Goal: Check status: Check status

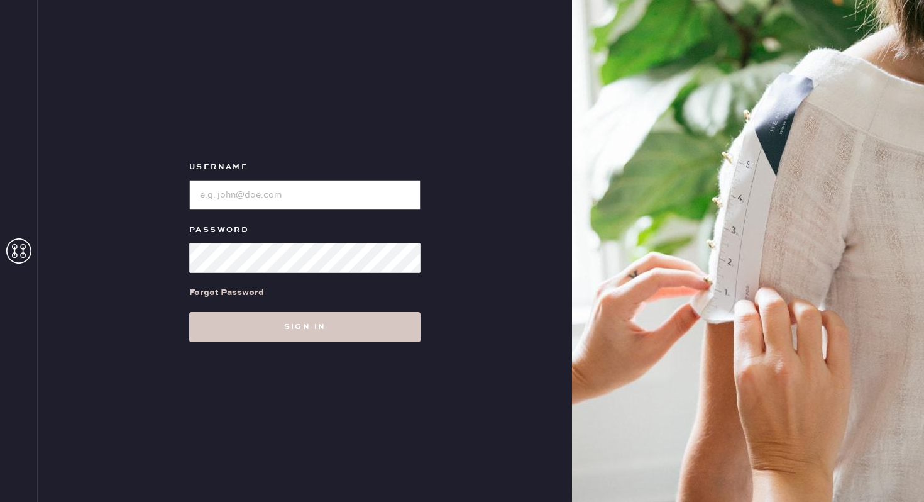
type input "reformationlowereastside"
click at [299, 181] on input "loginName" at bounding box center [304, 195] width 231 height 30
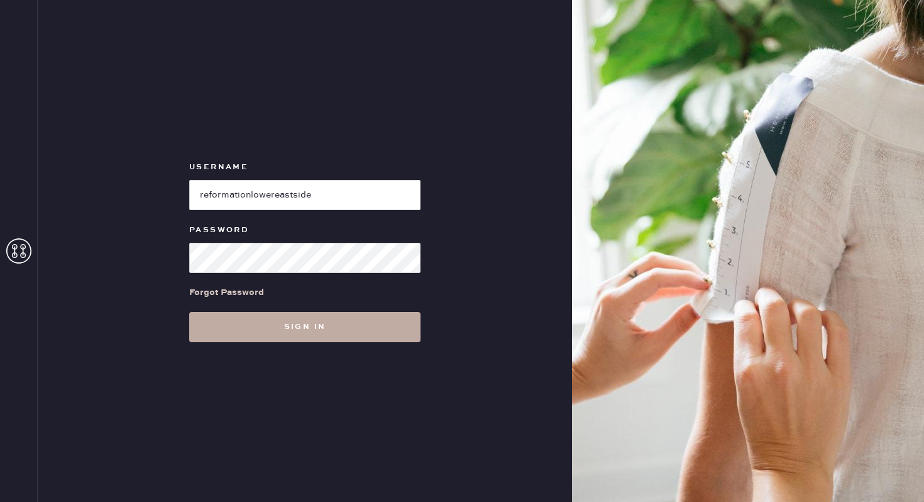
click at [302, 320] on button "Sign in" at bounding box center [304, 327] width 231 height 30
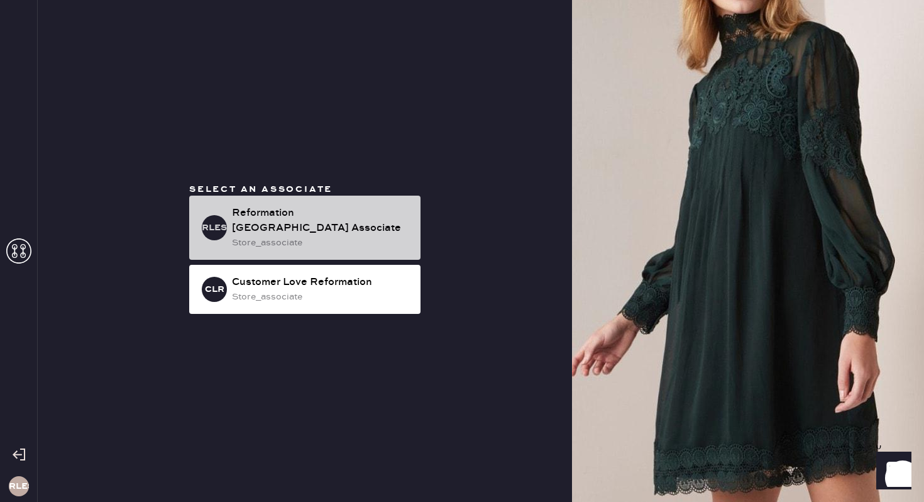
click at [271, 221] on div "Reformation [GEOGRAPHIC_DATA] Associate" at bounding box center [321, 221] width 179 height 30
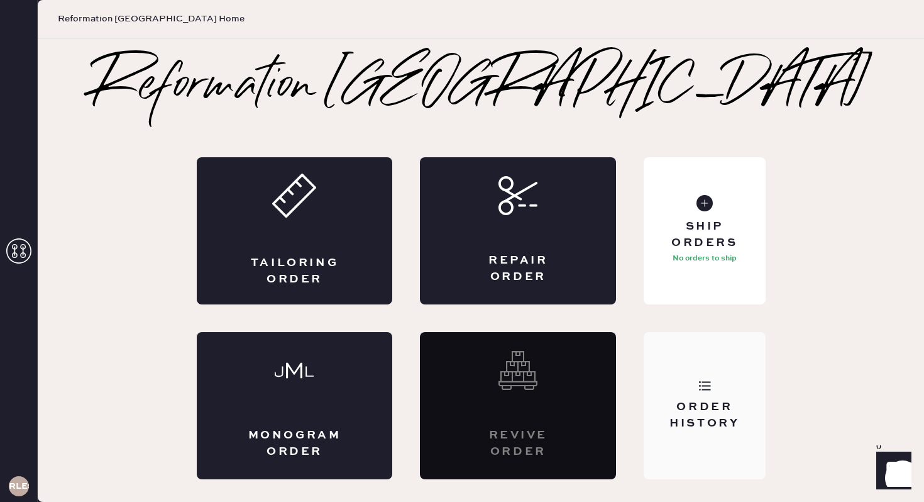
click at [700, 383] on icon at bounding box center [704, 385] width 13 height 13
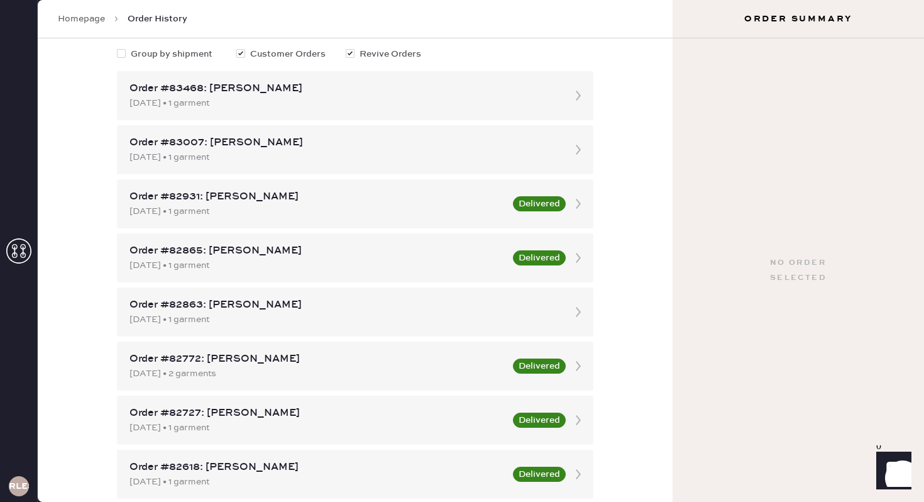
scroll to position [118, 0]
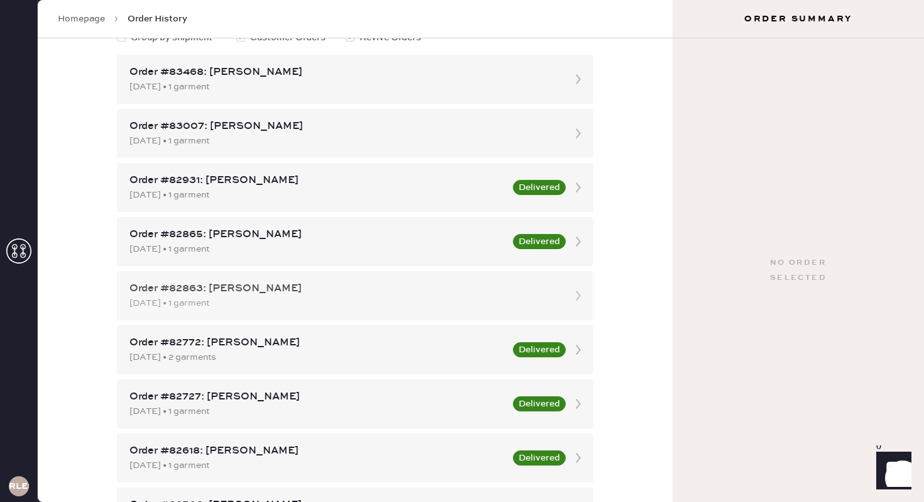
click at [262, 285] on div "Order #82863: [PERSON_NAME]" at bounding box center [343, 288] width 429 height 15
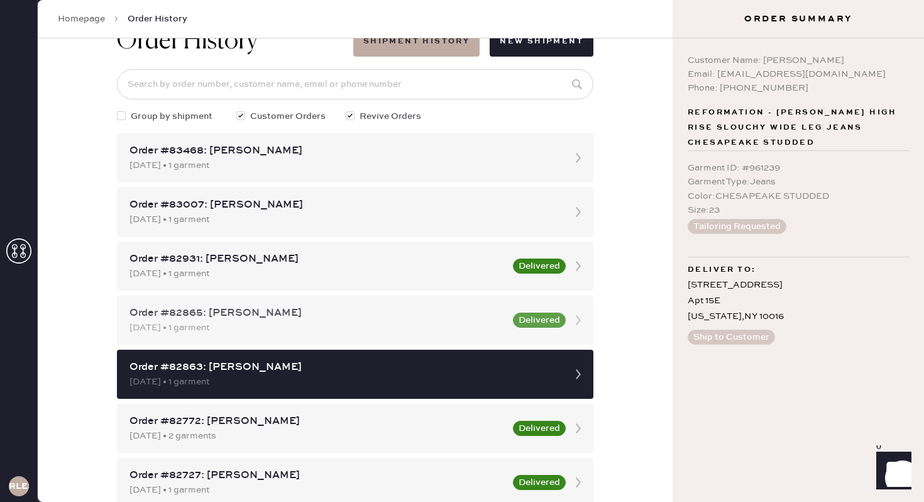
scroll to position [35, 0]
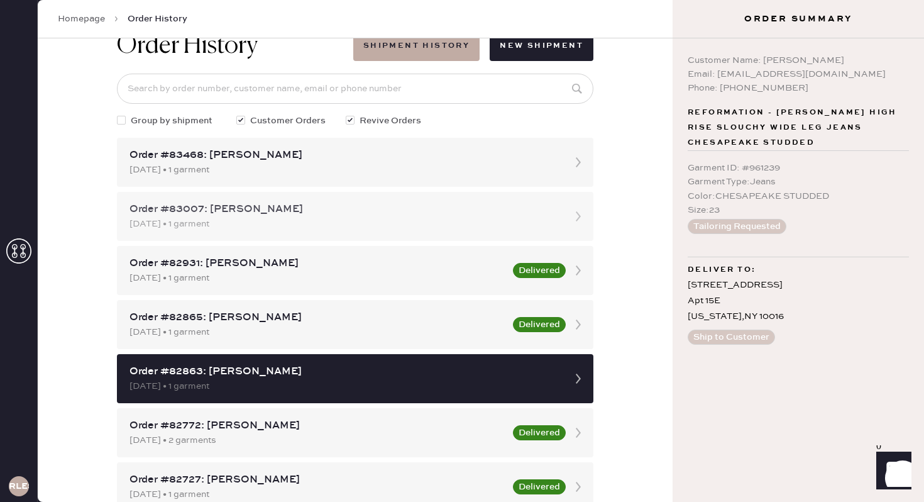
click at [296, 225] on div "[DATE] • 1 garment" at bounding box center [343, 224] width 429 height 14
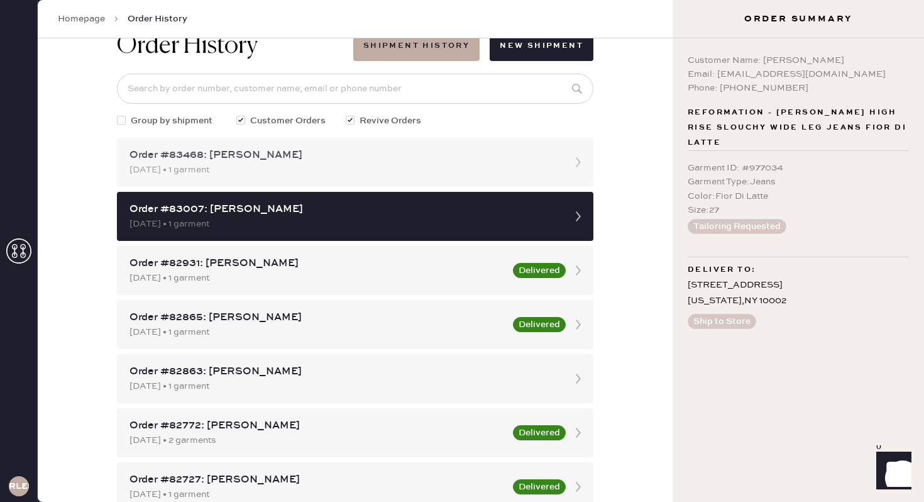
click at [321, 168] on div "[DATE] • 1 garment" at bounding box center [343, 170] width 429 height 14
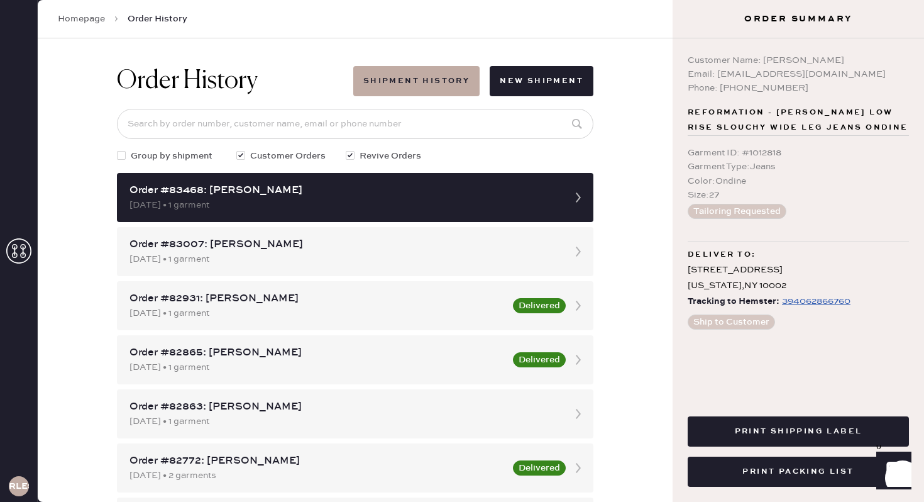
click at [86, 25] on link "Homepage" at bounding box center [81, 19] width 47 height 13
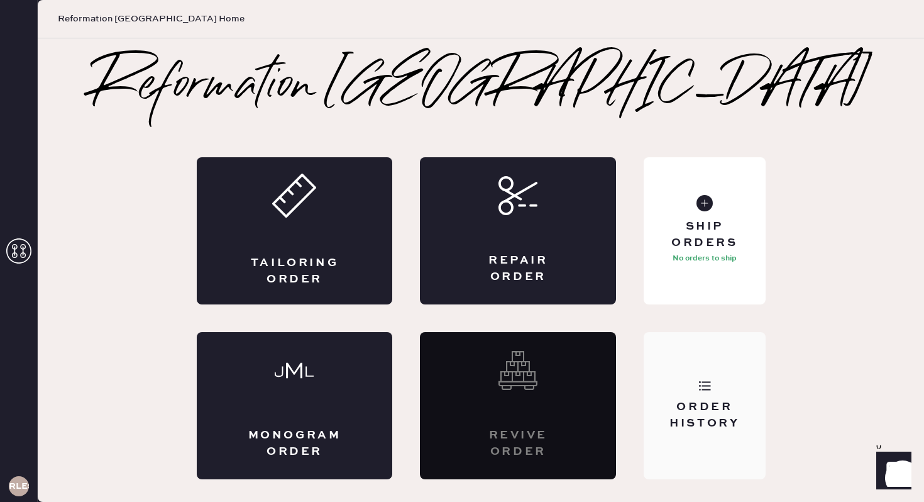
click at [670, 432] on div "Order History" at bounding box center [704, 405] width 121 height 147
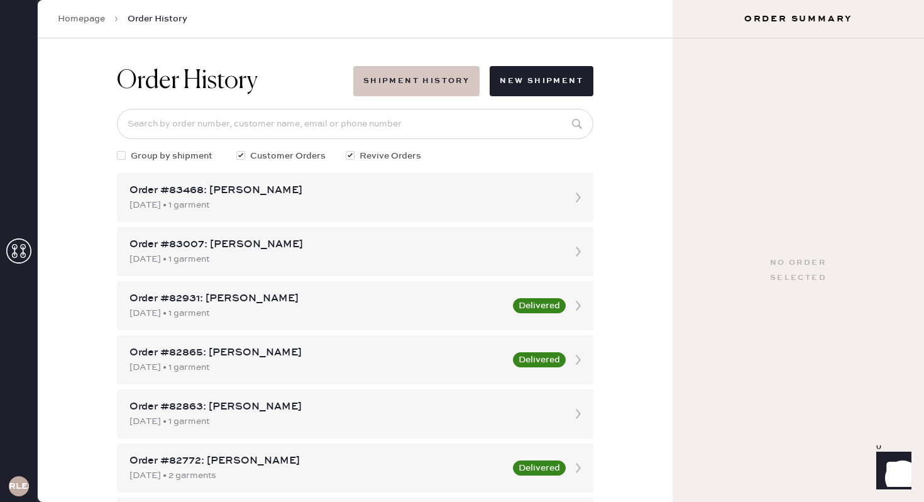
click at [409, 81] on button "Shipment History" at bounding box center [416, 81] width 126 height 30
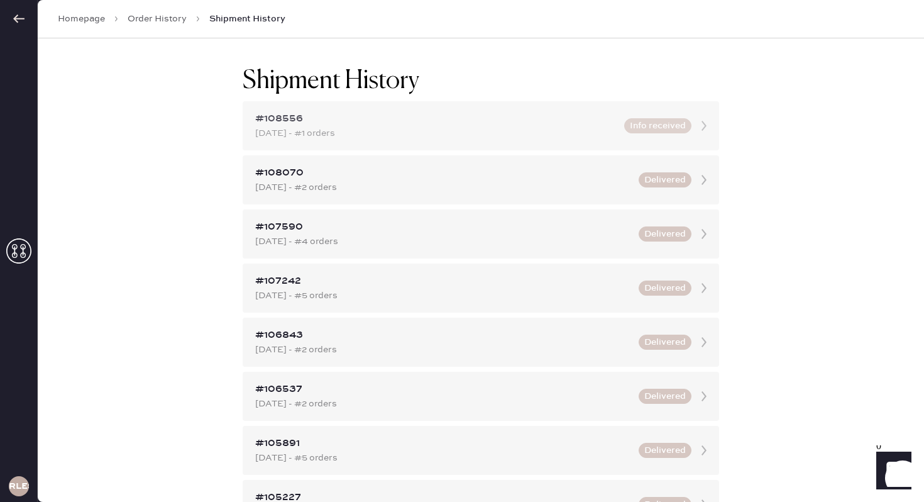
click at [395, 132] on div "[DATE] - #1 orders" at bounding box center [435, 133] width 361 height 14
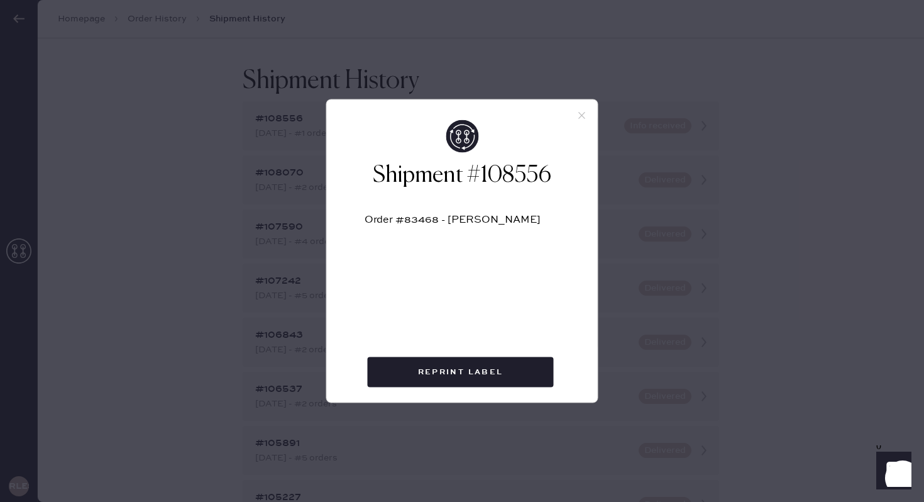
click at [583, 119] on icon at bounding box center [581, 115] width 11 height 11
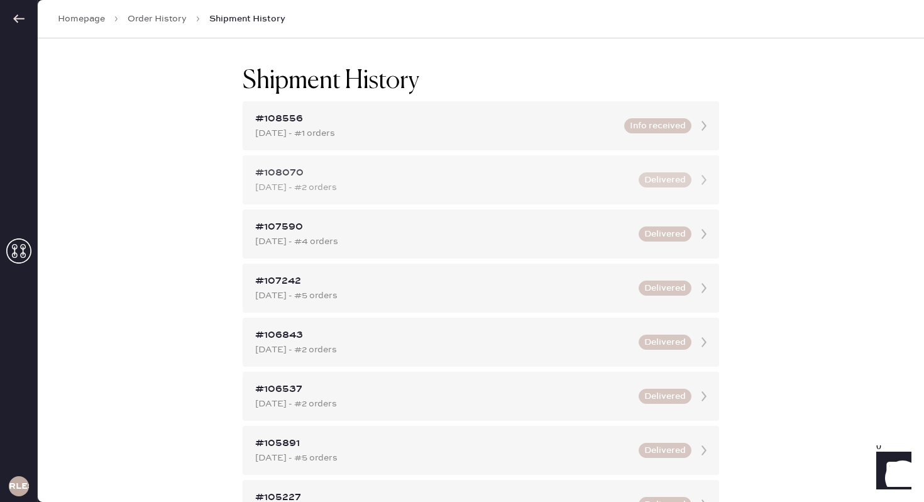
click at [363, 194] on div "[DATE] - #2 orders" at bounding box center [443, 187] width 376 height 14
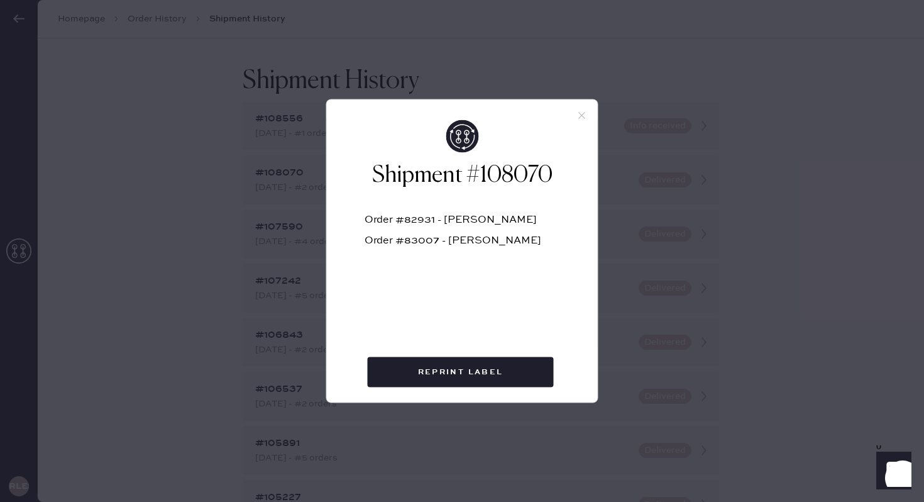
click at [578, 116] on icon at bounding box center [581, 115] width 11 height 11
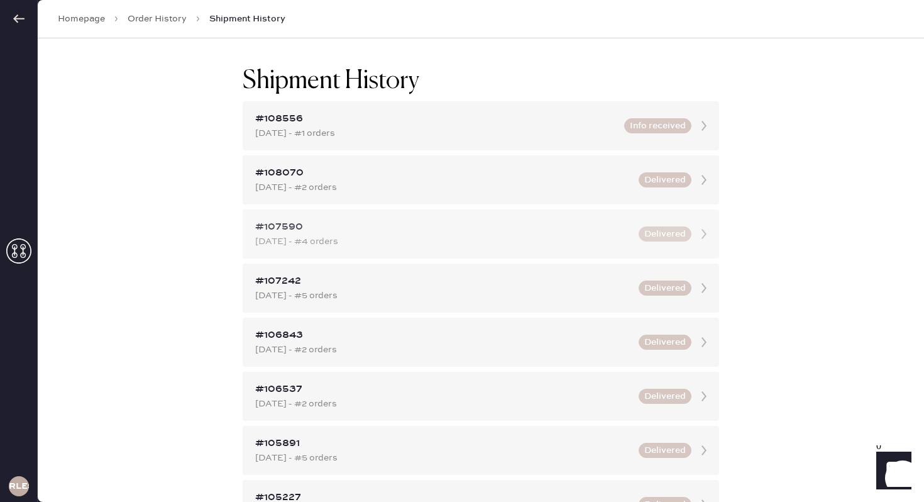
click at [435, 213] on div "#107590 Sep 22, 2025 - #4 orders Delivered" at bounding box center [481, 233] width 476 height 49
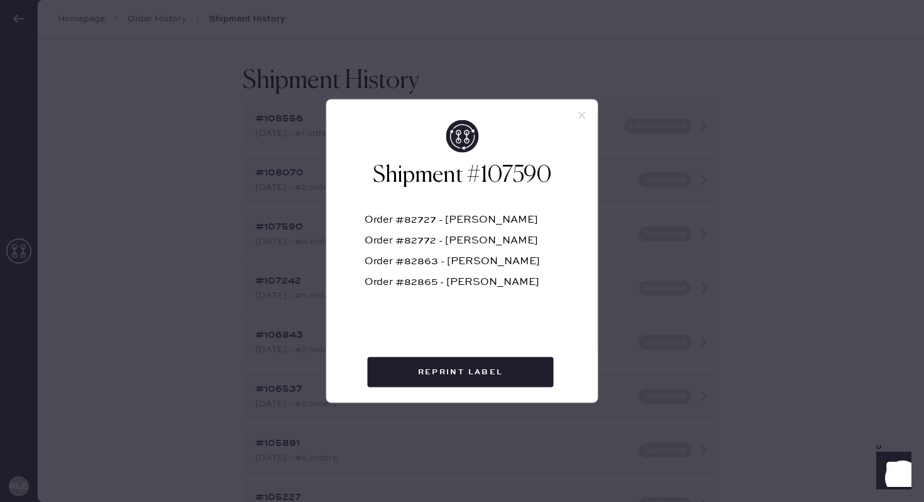
click at [577, 120] on div "Shipment #107590 Order #82727 - Isabelle Stewart Order #82772 - Caroline Santor…" at bounding box center [462, 246] width 271 height 253
click at [579, 113] on use at bounding box center [581, 115] width 7 height 7
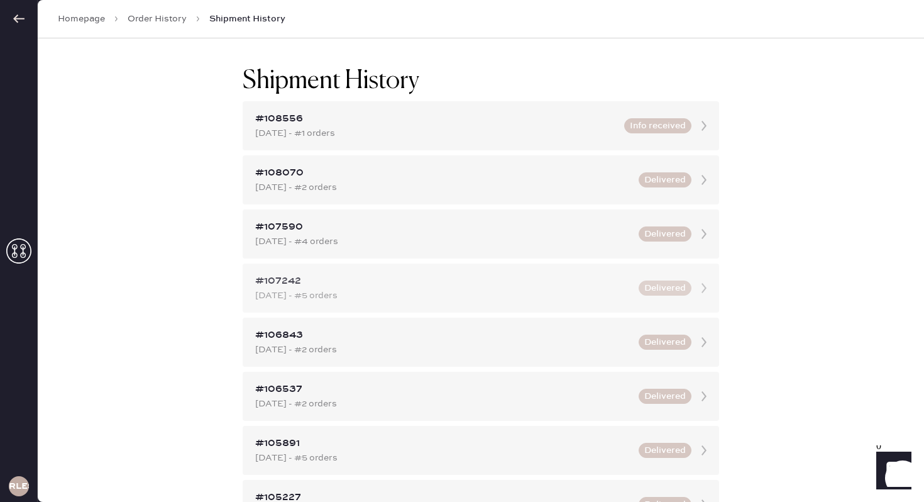
click at [401, 285] on div "#107242" at bounding box center [443, 280] width 376 height 15
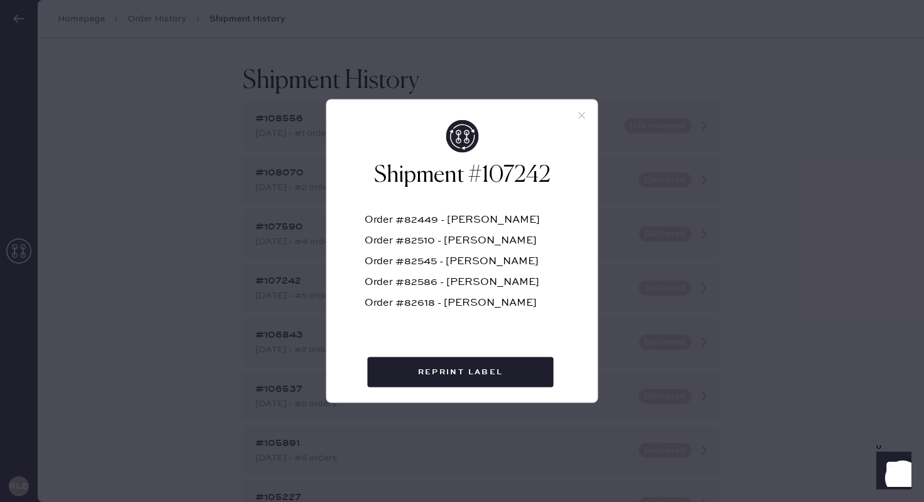
click at [578, 111] on icon at bounding box center [581, 115] width 11 height 11
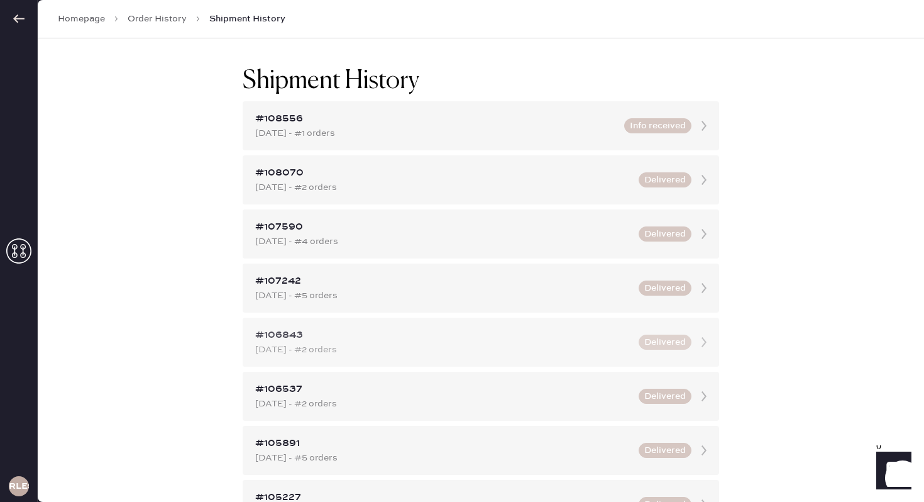
click at [327, 346] on div "Sep 08, 2025 - #2 orders" at bounding box center [443, 350] width 376 height 14
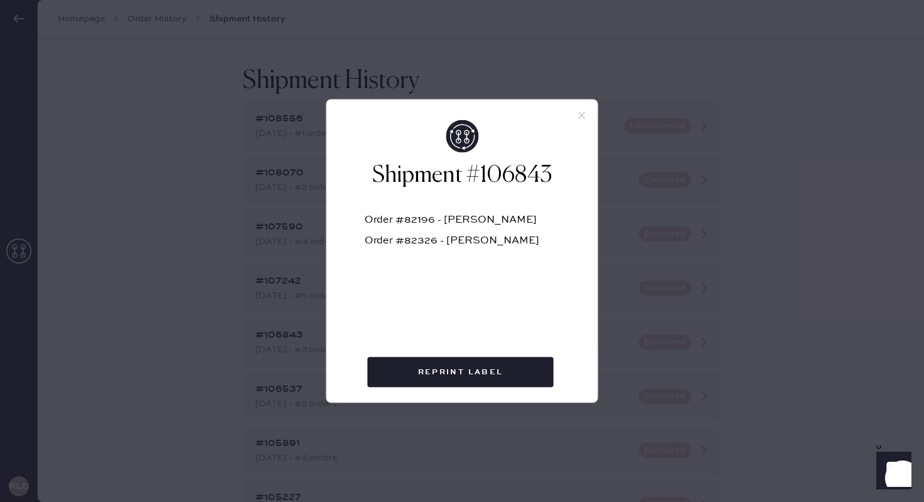
click at [581, 113] on icon at bounding box center [581, 115] width 11 height 11
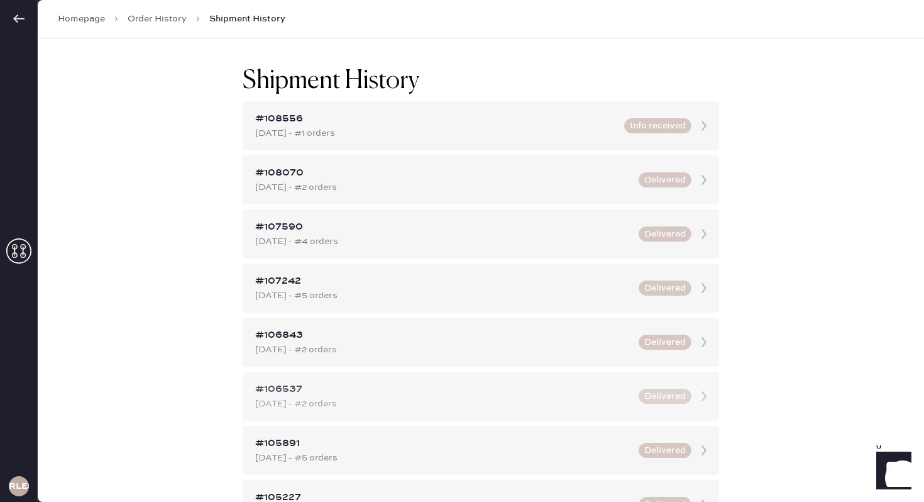
click at [324, 417] on div "#106537 Sep 02, 2025 - #2 orders Delivered" at bounding box center [481, 396] width 476 height 49
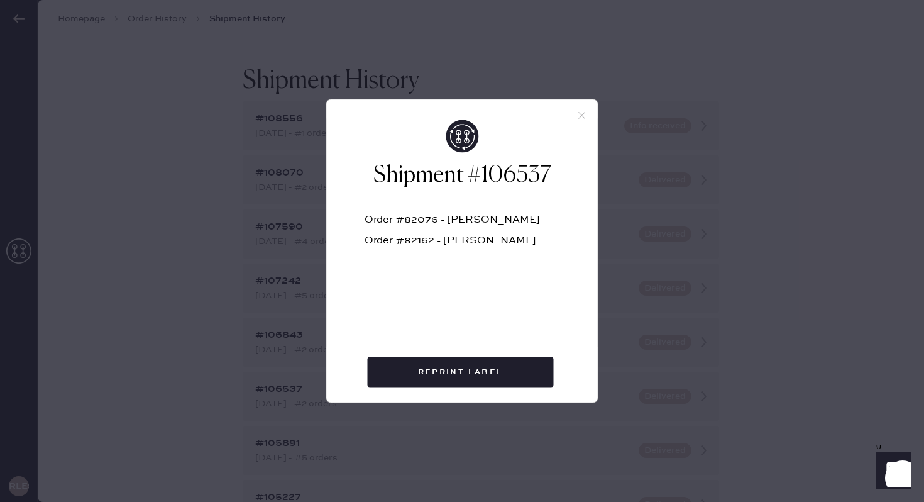
click at [579, 114] on icon at bounding box center [581, 115] width 11 height 11
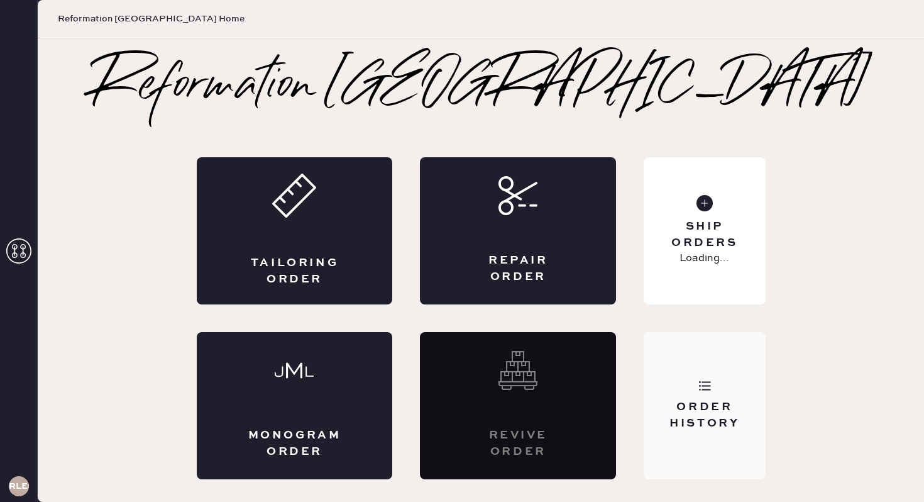
click at [678, 416] on div "Order History" at bounding box center [704, 414] width 101 height 31
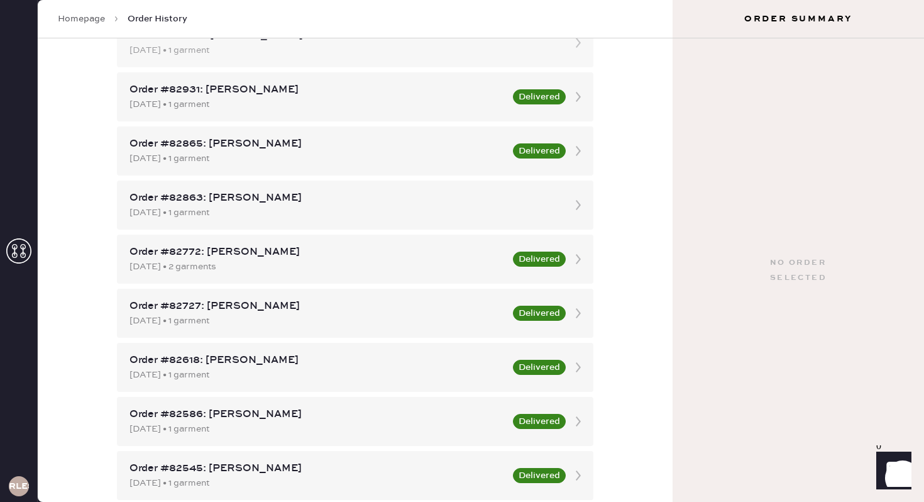
scroll to position [209, 0]
click at [402, 199] on div "Order #82863: [PERSON_NAME]" at bounding box center [343, 197] width 429 height 15
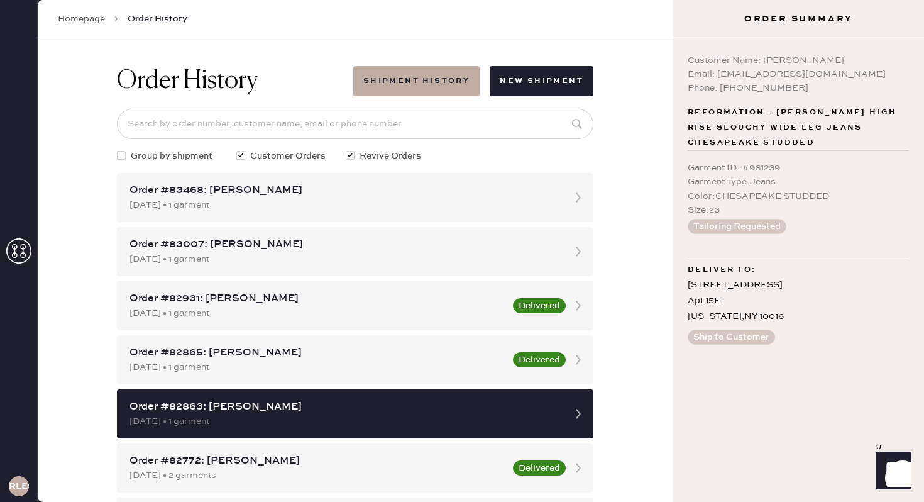
click at [190, 68] on h1 "Order History" at bounding box center [187, 81] width 141 height 30
click at [87, 17] on link "Homepage" at bounding box center [81, 19] width 47 height 13
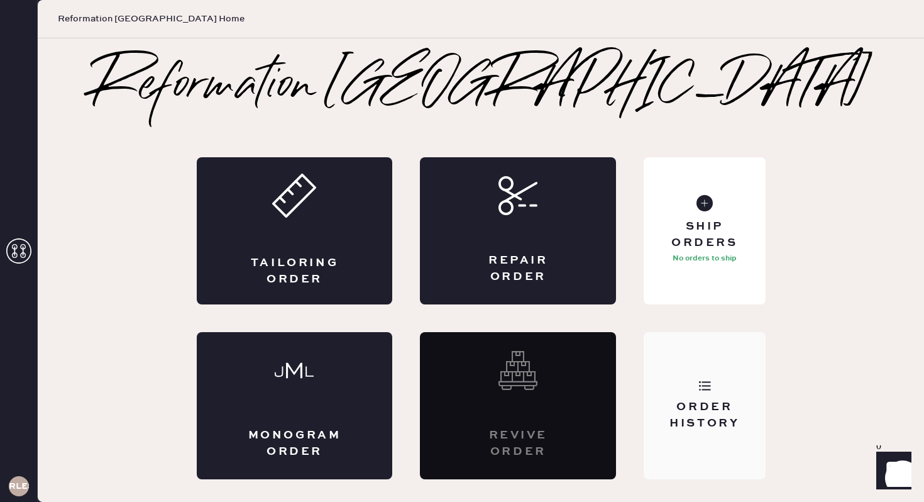
click at [740, 415] on div "Order History" at bounding box center [704, 414] width 101 height 31
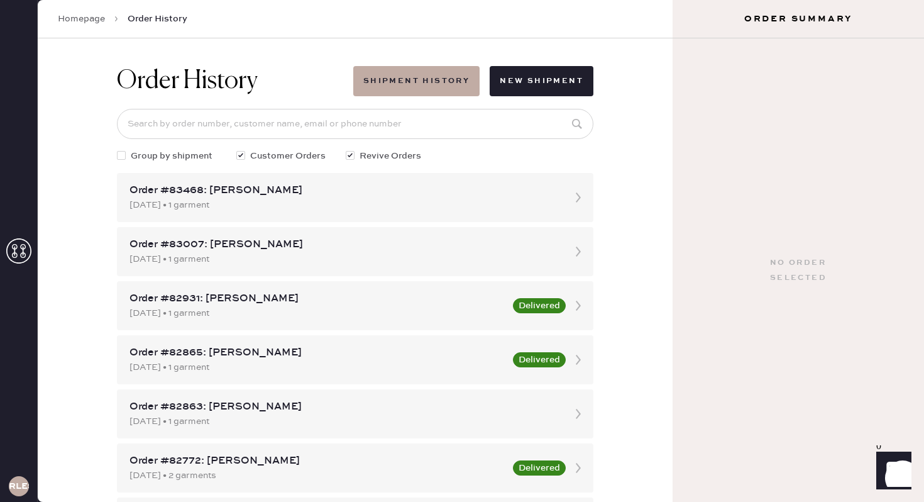
click at [219, 86] on h1 "Order History" at bounding box center [187, 81] width 141 height 30
click at [424, 93] on button "Shipment History" at bounding box center [416, 81] width 126 height 30
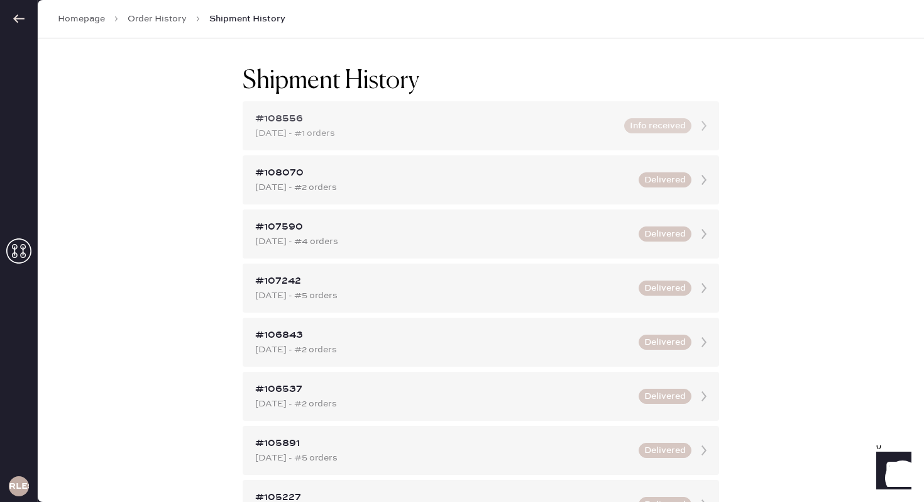
click at [404, 136] on div "Oct 08, 2025 - #1 orders" at bounding box center [435, 133] width 361 height 14
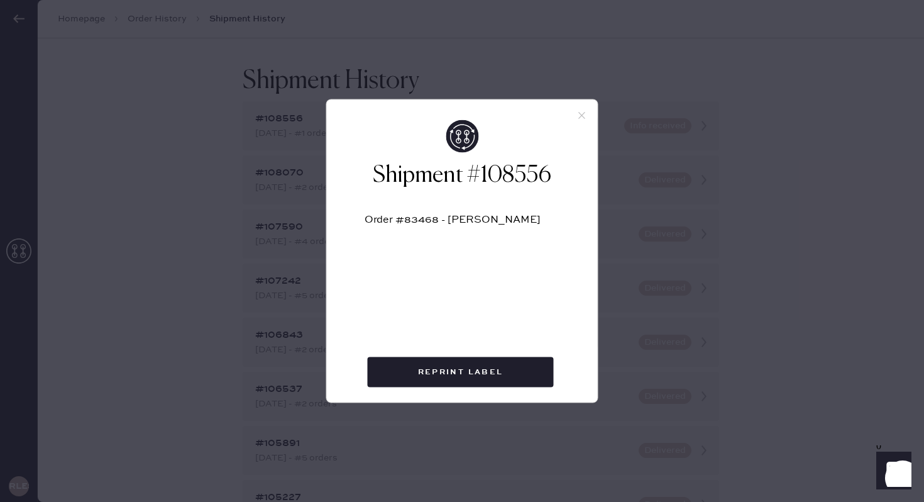
click at [585, 116] on icon at bounding box center [581, 115] width 11 height 11
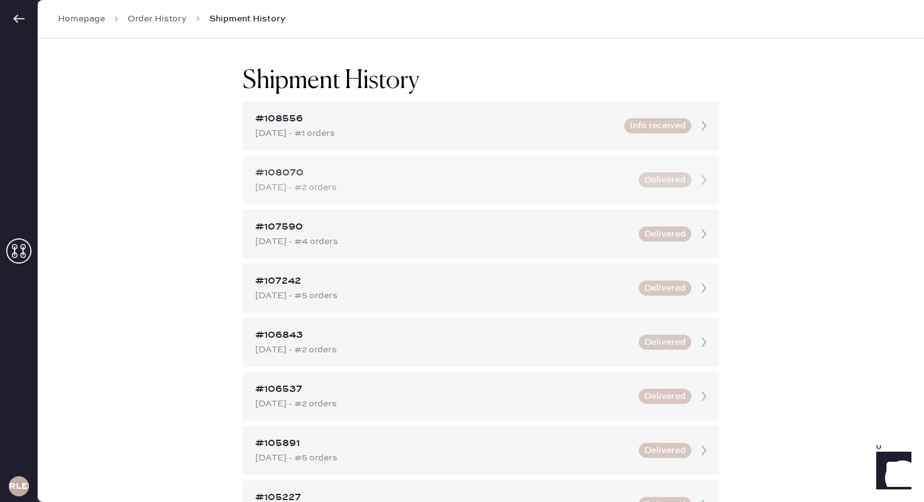
click at [577, 159] on div "#108070 Sep 30, 2025 - #2 orders Delivered" at bounding box center [481, 179] width 476 height 49
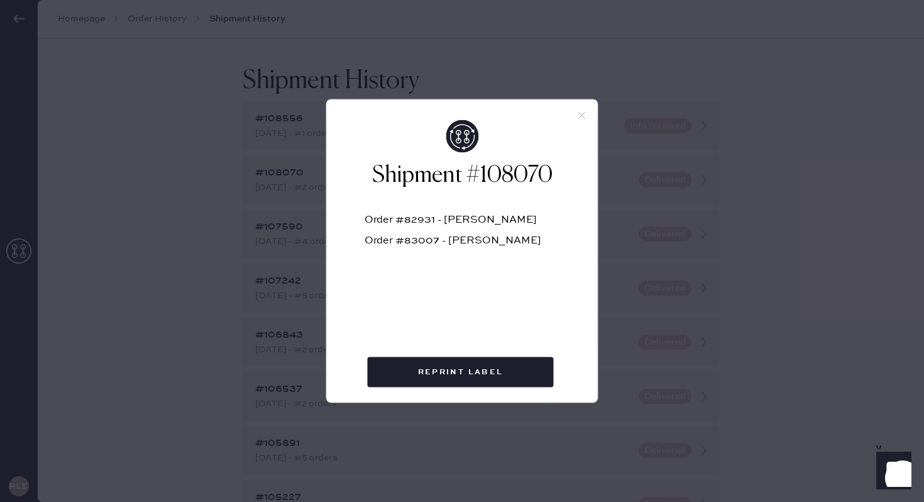
click at [586, 104] on div at bounding box center [462, 110] width 271 height 20
click at [586, 116] on icon at bounding box center [581, 115] width 11 height 11
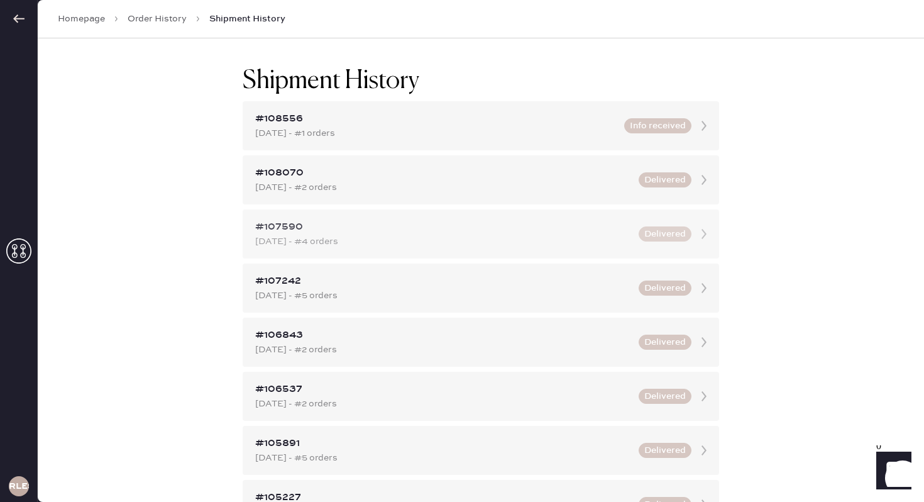
click at [561, 250] on div "#107590 Sep 22, 2025 - #4 orders Delivered" at bounding box center [481, 233] width 476 height 49
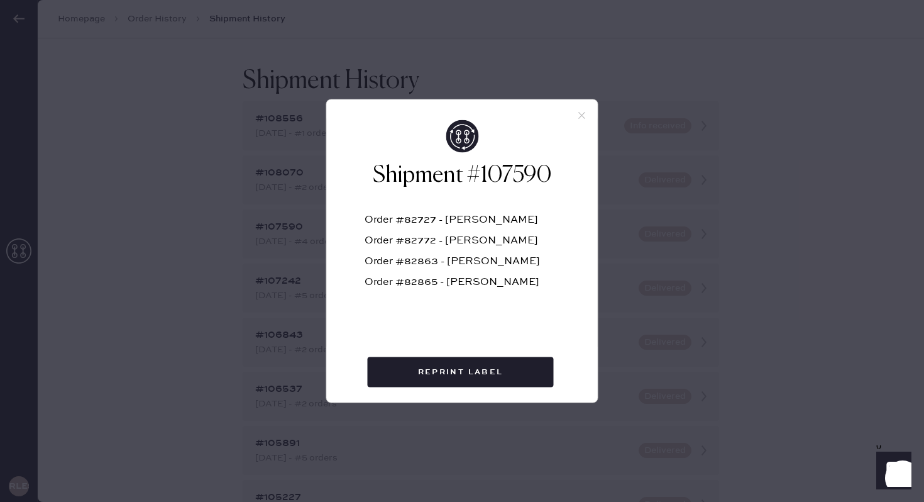
click at [578, 117] on icon at bounding box center [581, 115] width 11 height 11
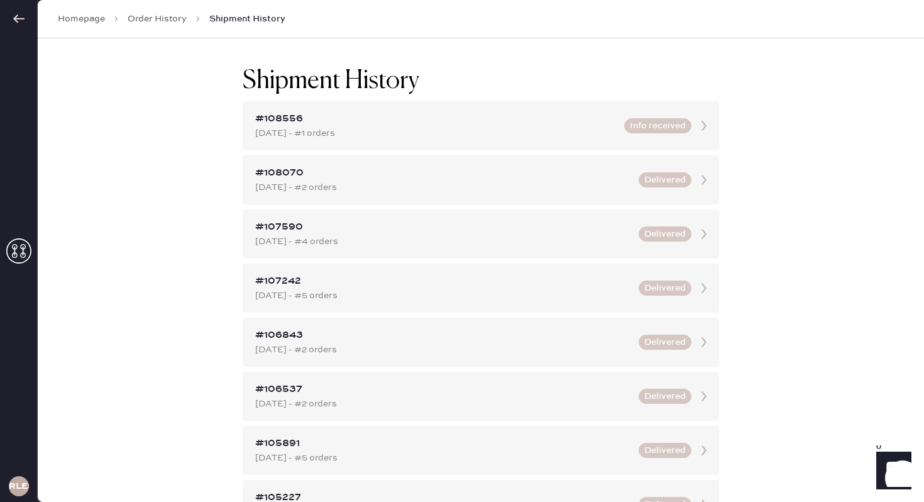
click at [153, 23] on link "Order History" at bounding box center [157, 19] width 59 height 13
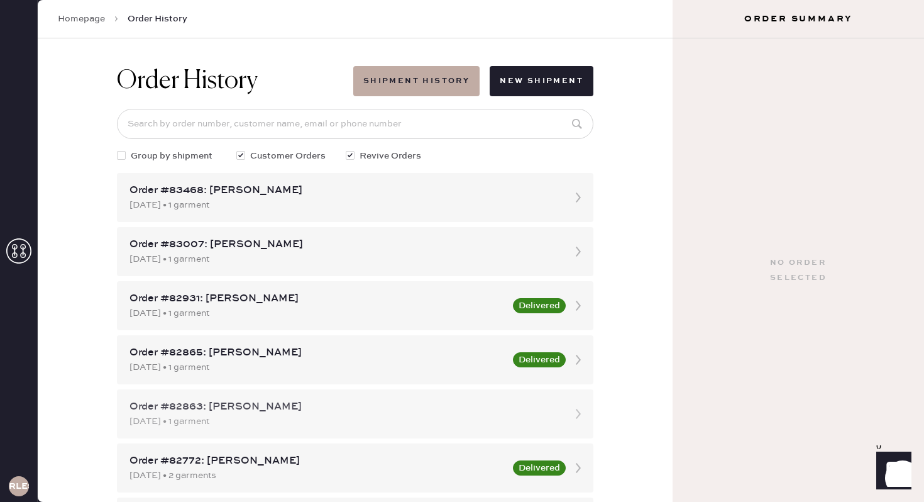
click at [406, 427] on div "[DATE] • 1 garment" at bounding box center [343, 421] width 429 height 14
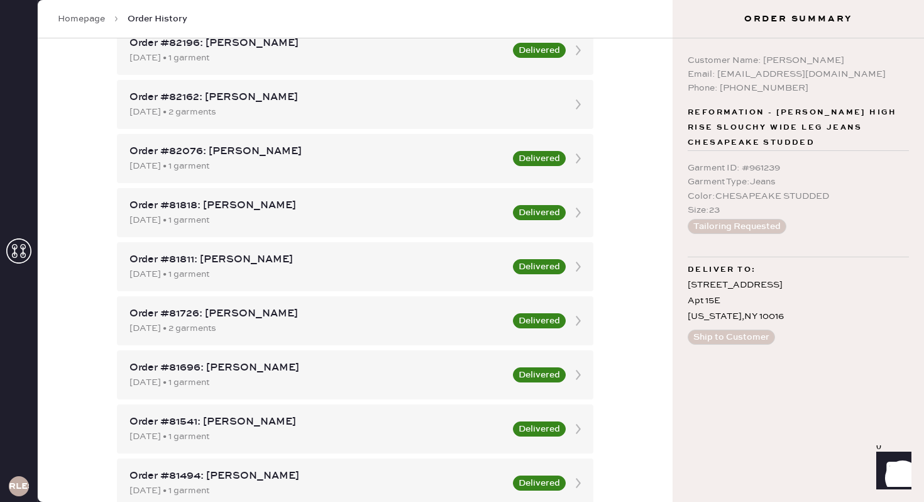
scroll to position [819, 0]
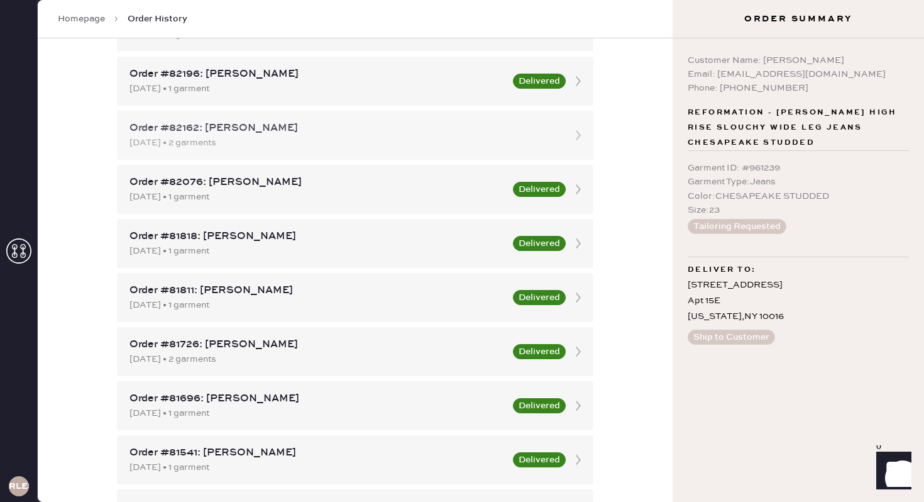
click at [423, 131] on div "Order #82162: [PERSON_NAME]" at bounding box center [343, 128] width 429 height 15
